Goal: Task Accomplishment & Management: Complete application form

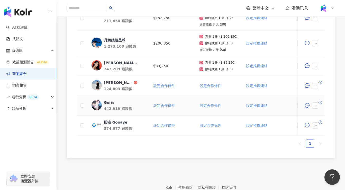
scroll to position [155, 0]
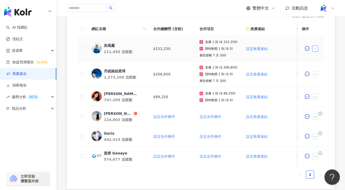
click at [315, 50] on icon "ellipsis" at bounding box center [315, 49] width 4 height 4
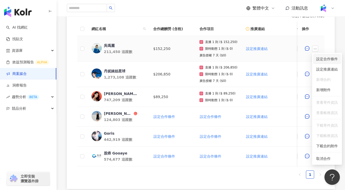
click at [321, 62] on li "設定合作條件" at bounding box center [327, 59] width 28 height 10
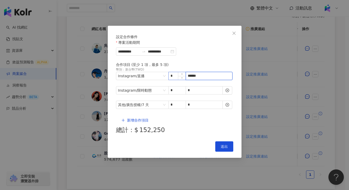
drag, startPoint x: 202, startPoint y: 84, endPoint x: 177, endPoint y: 82, distance: 24.7
click at [177, 80] on span "Instagram / 直播 * ******" at bounding box center [174, 76] width 117 height 8
type input "*"
type input "******"
click at [223, 141] on button "送出" at bounding box center [224, 146] width 18 height 10
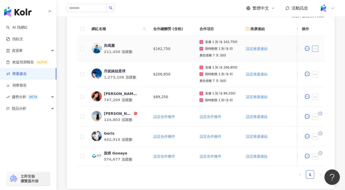
click at [316, 49] on icon "ellipsis" at bounding box center [315, 49] width 4 height 4
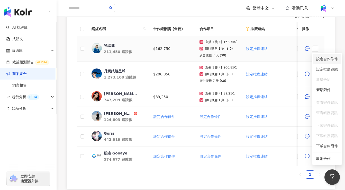
click at [319, 61] on span "設定合作條件" at bounding box center [327, 59] width 22 height 6
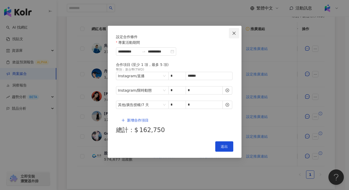
click at [235, 34] on icon "close" at bounding box center [233, 32] width 3 height 3
